Goal: Information Seeking & Learning: Learn about a topic

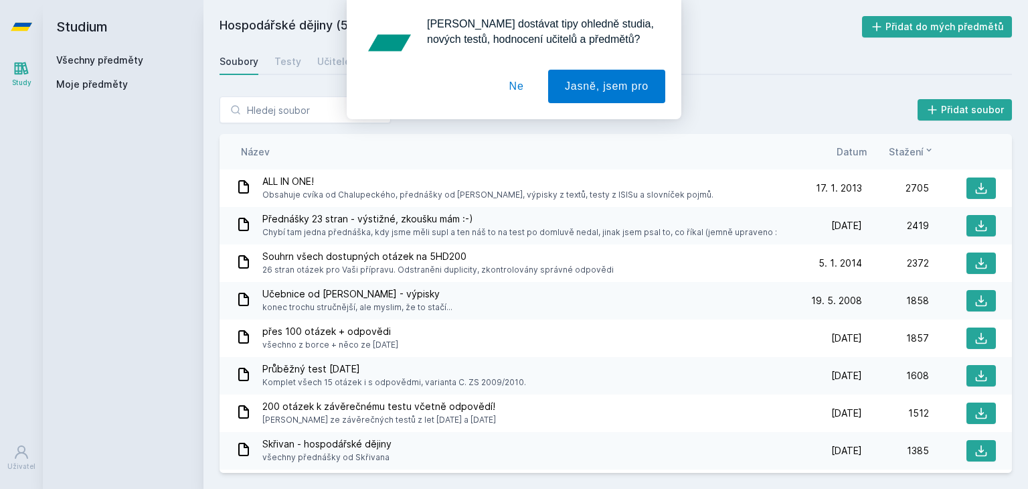
click at [112, 62] on div "[PERSON_NAME] dostávat tipy ohledně studia, nových testů, hodnocení učitelů a p…" at bounding box center [514, 59] width 1028 height 119
click at [517, 76] on button "Ne" at bounding box center [517, 86] width 48 height 33
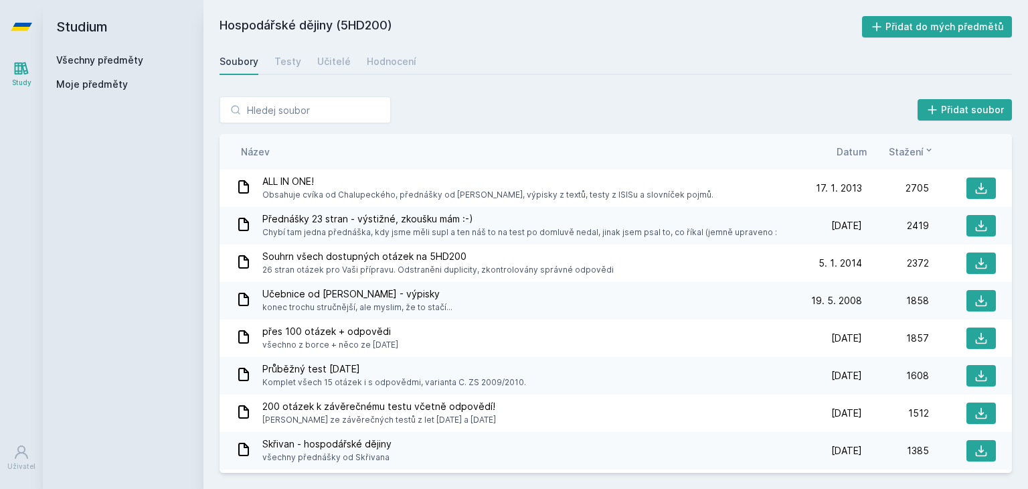
click at [104, 56] on link "Všechny předměty" at bounding box center [99, 59] width 87 height 11
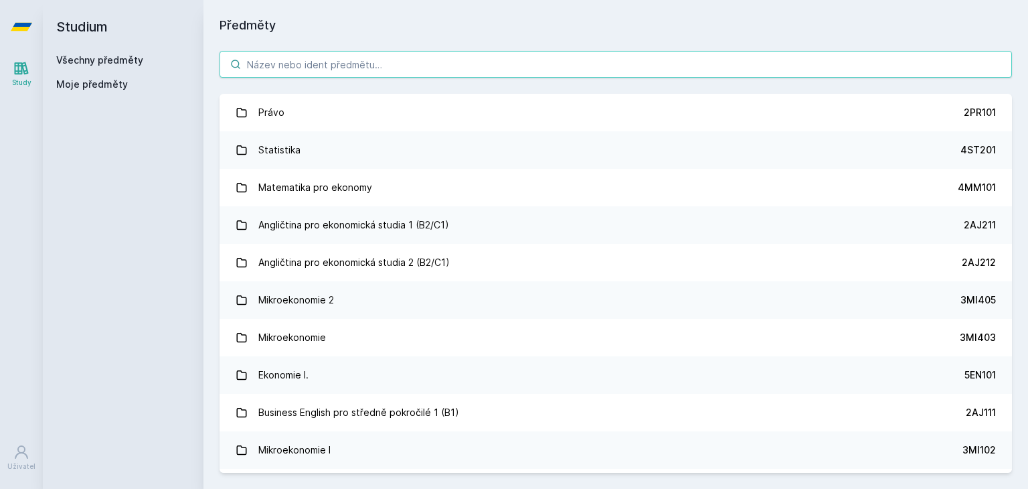
click at [452, 73] on input "search" at bounding box center [615, 64] width 792 height 27
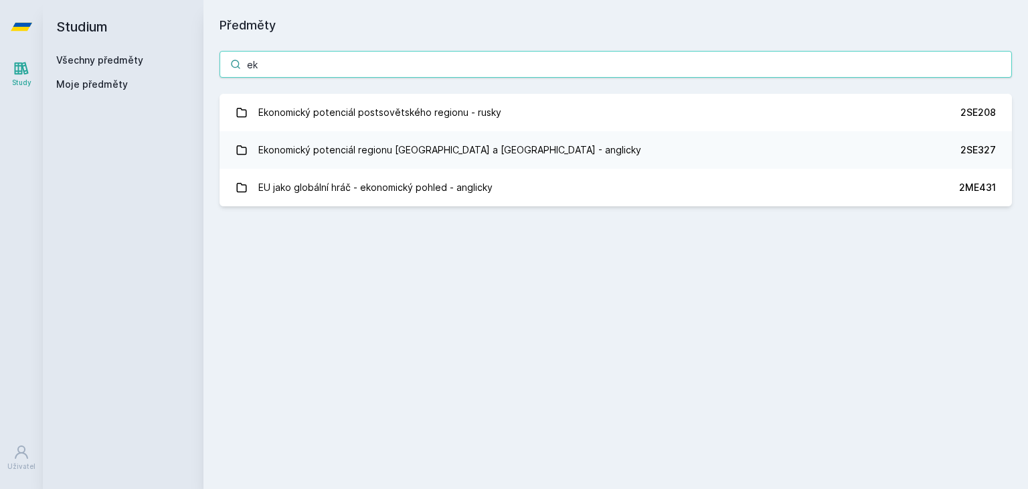
type input "e"
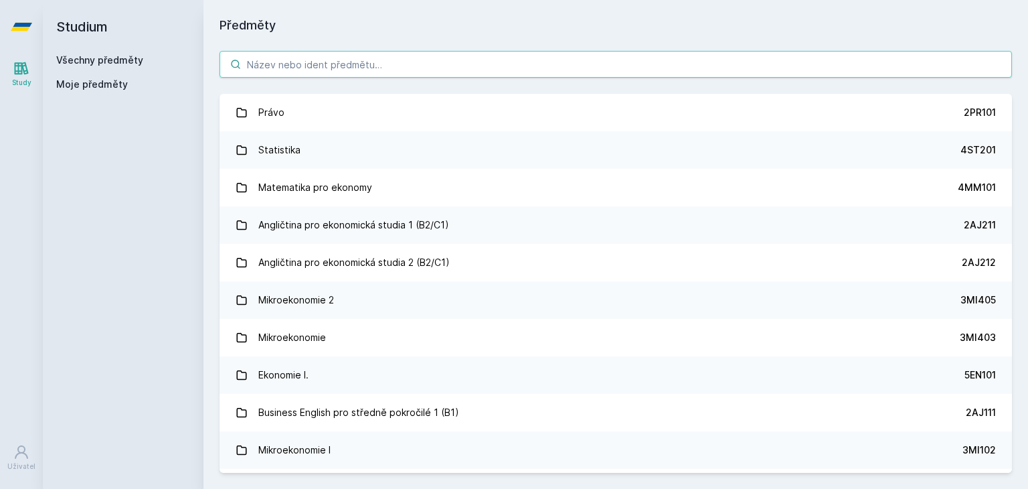
paste input "5IE202"
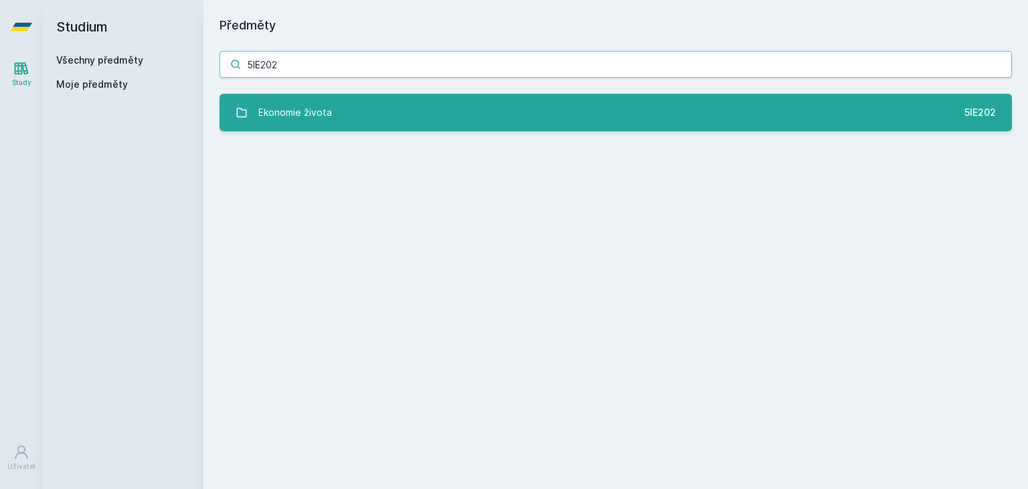
type input "5IE202"
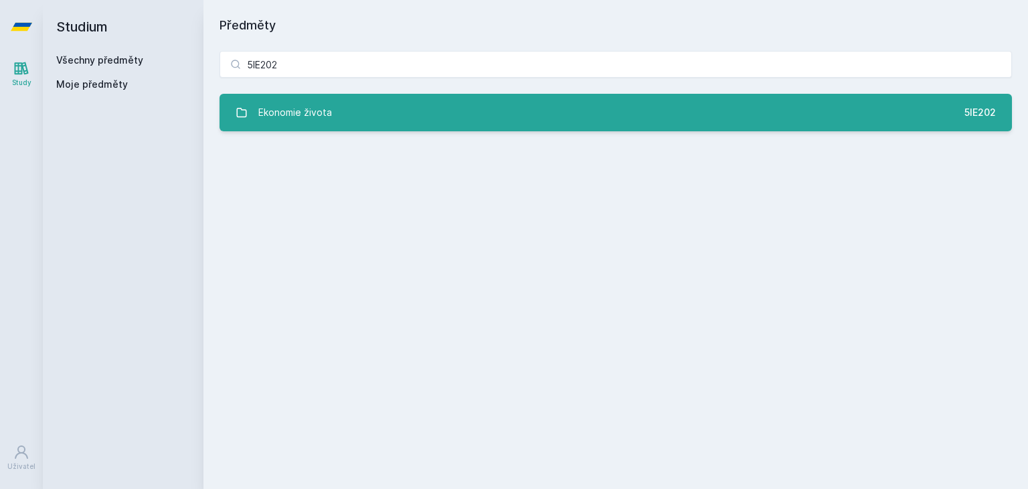
click at [410, 102] on link "Ekonomie života 5IE202" at bounding box center [615, 112] width 792 height 37
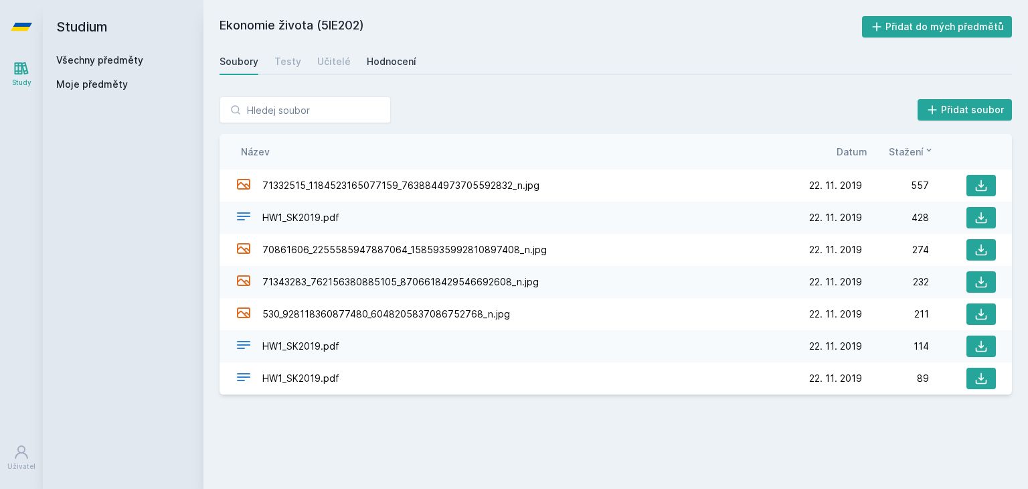
click at [386, 62] on div "Hodnocení" at bounding box center [392, 61] width 50 height 13
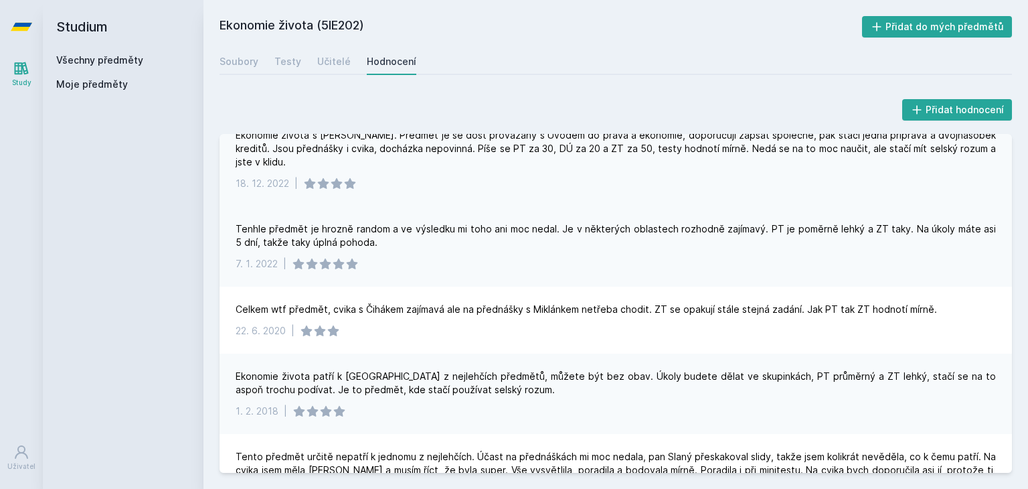
scroll to position [169, 0]
click at [290, 68] on div "Testy" at bounding box center [287, 61] width 27 height 13
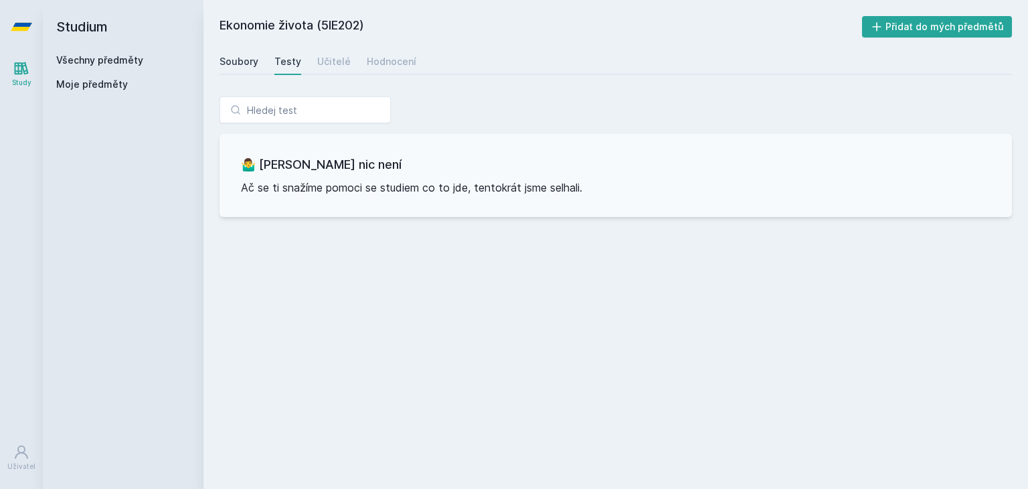
click at [236, 49] on link "Soubory" at bounding box center [238, 61] width 39 height 27
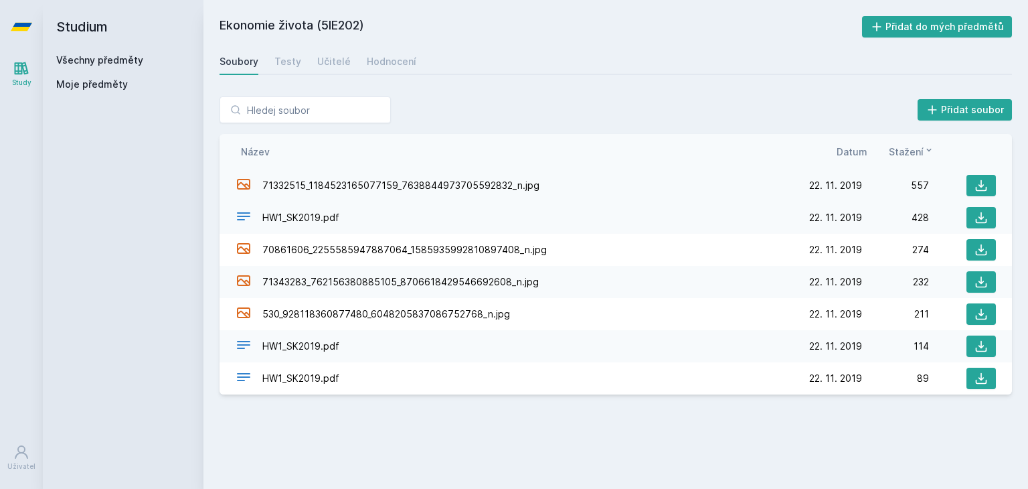
click at [354, 176] on div "71332515_1184523165077159_7638844973705592832_n.jpg" at bounding box center [515, 185] width 559 height 19
click at [340, 187] on span "71332515_1184523165077159_7638844973705592832_n.jpg" at bounding box center [400, 185] width 277 height 13
click at [984, 180] on icon at bounding box center [980, 185] width 13 height 13
